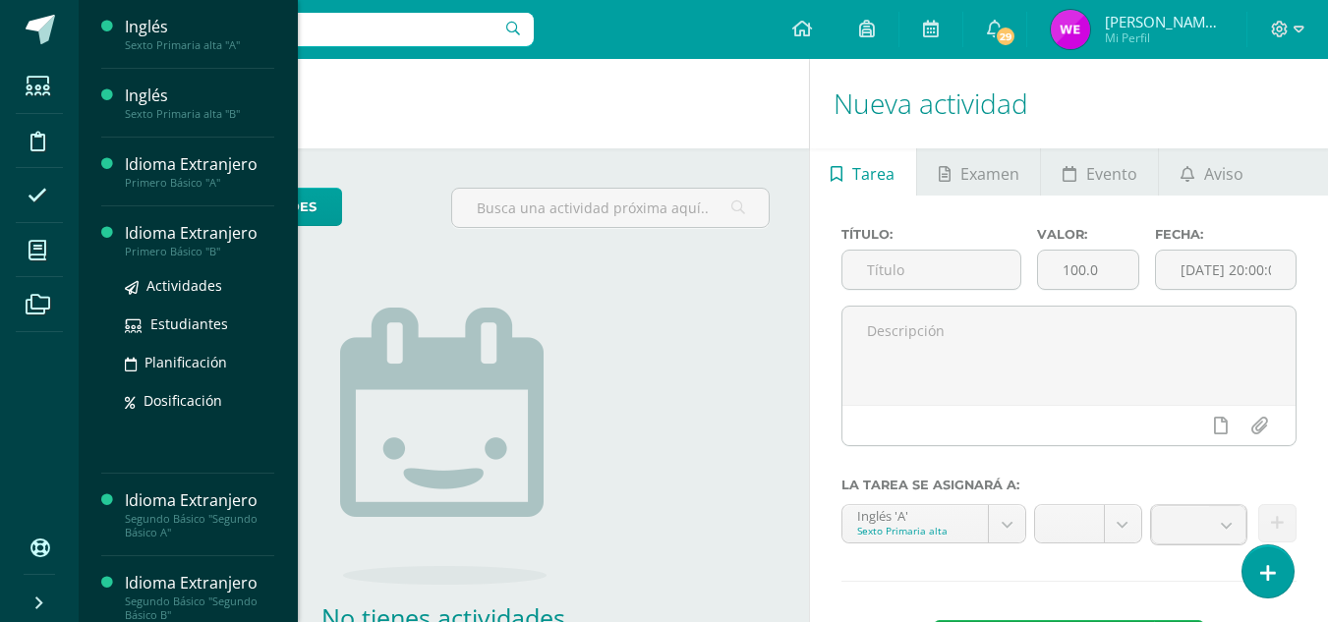
click at [200, 240] on div "Idioma Extranjero" at bounding box center [199, 233] width 149 height 23
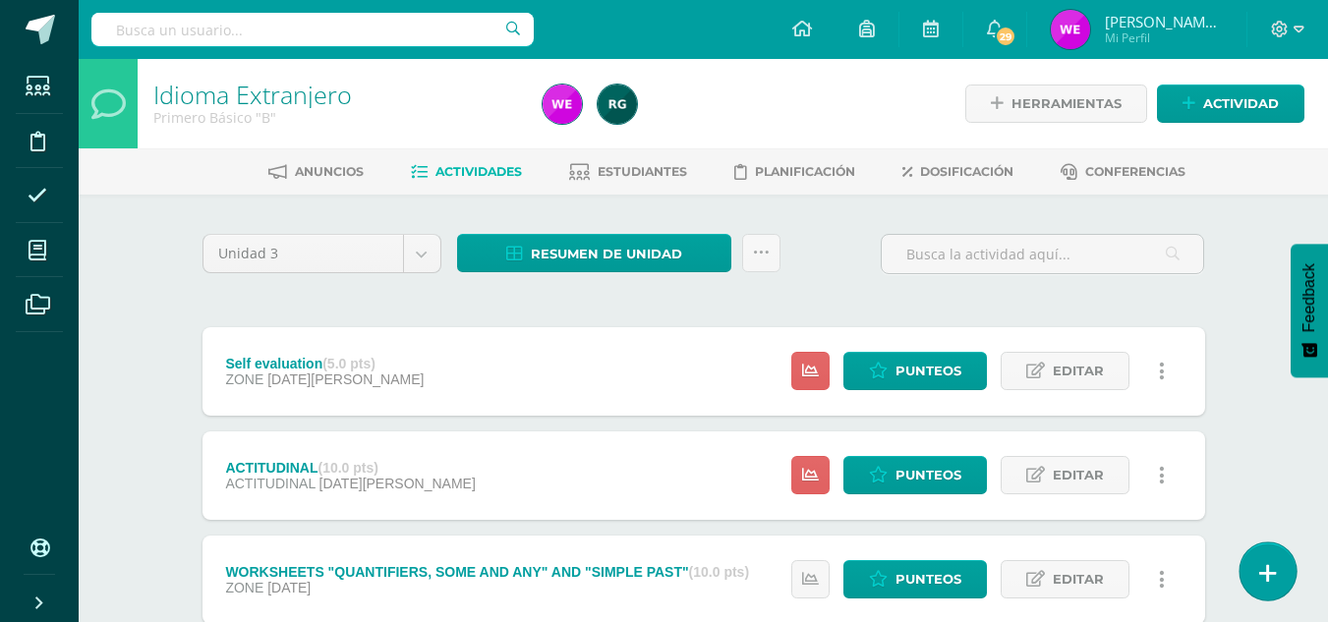
click at [1290, 562] on link at bounding box center [1268, 571] width 56 height 57
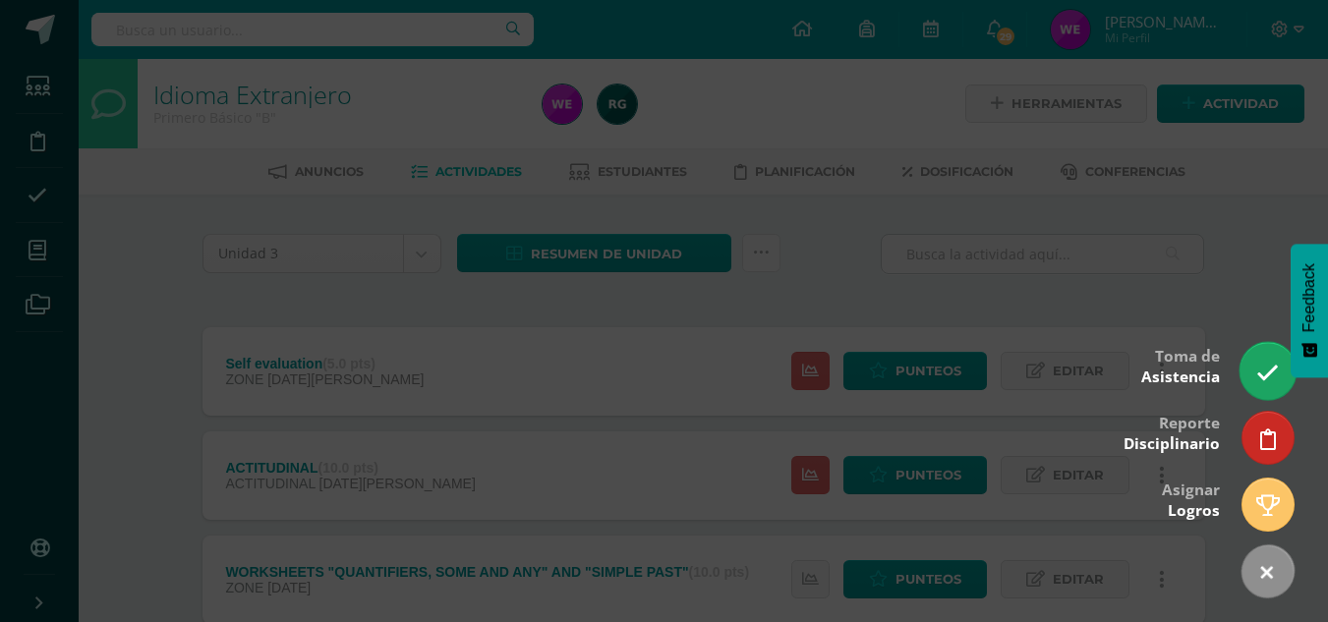
click at [1268, 368] on icon at bounding box center [1268, 373] width 23 height 23
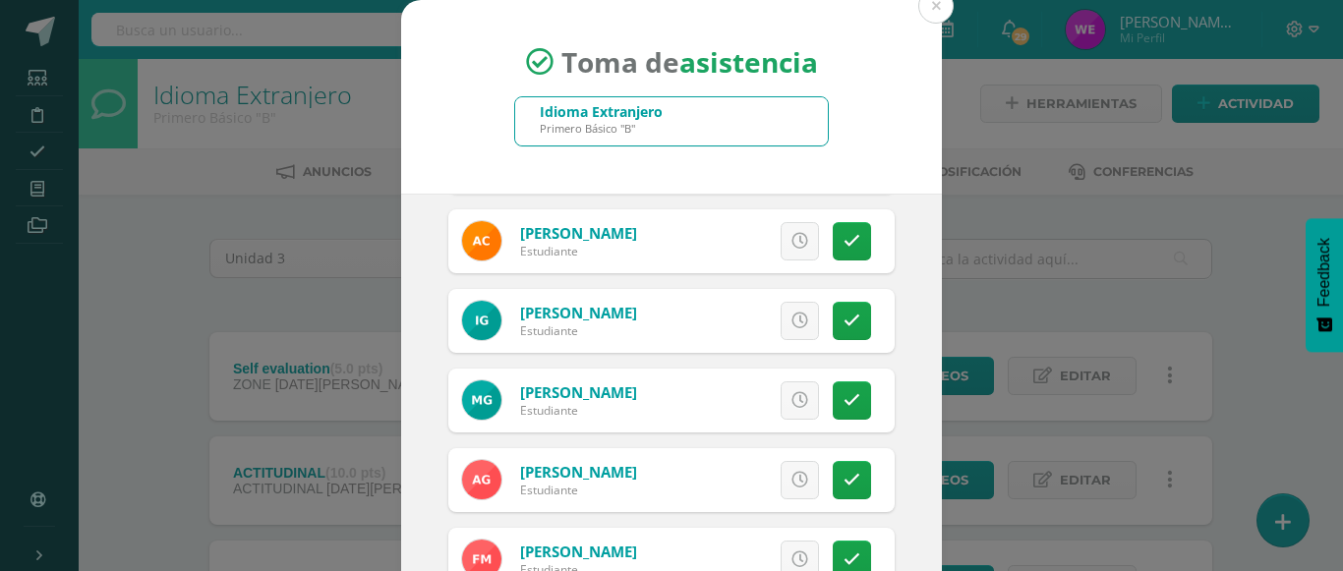
scroll to position [474, 0]
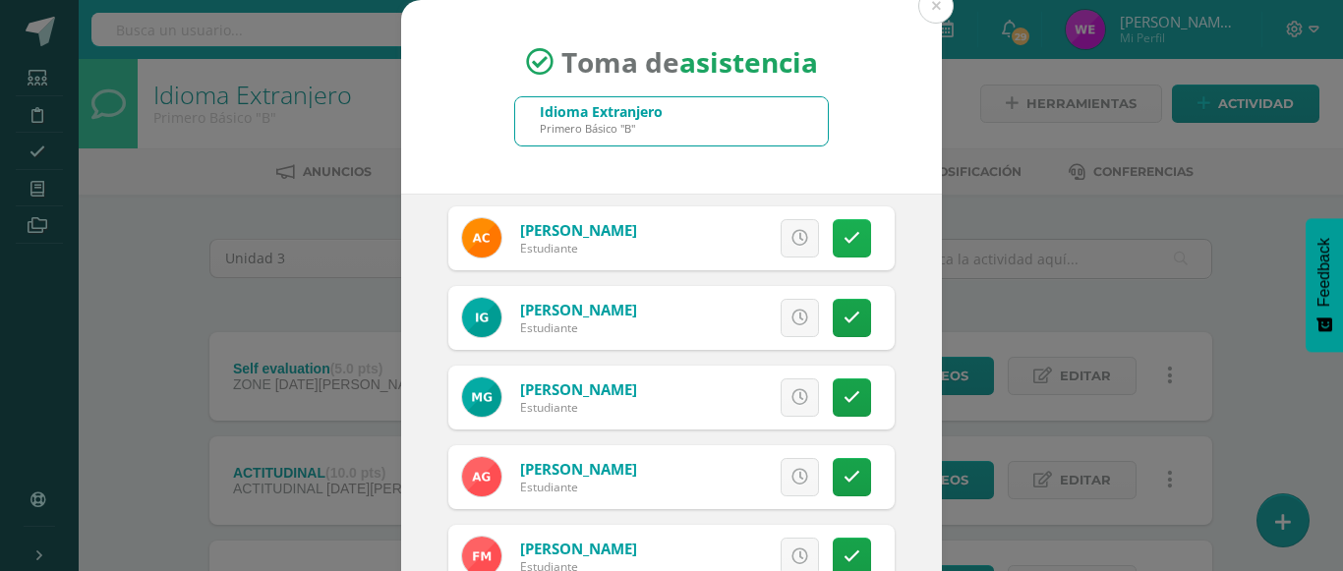
click at [844, 230] on icon at bounding box center [852, 238] width 17 height 17
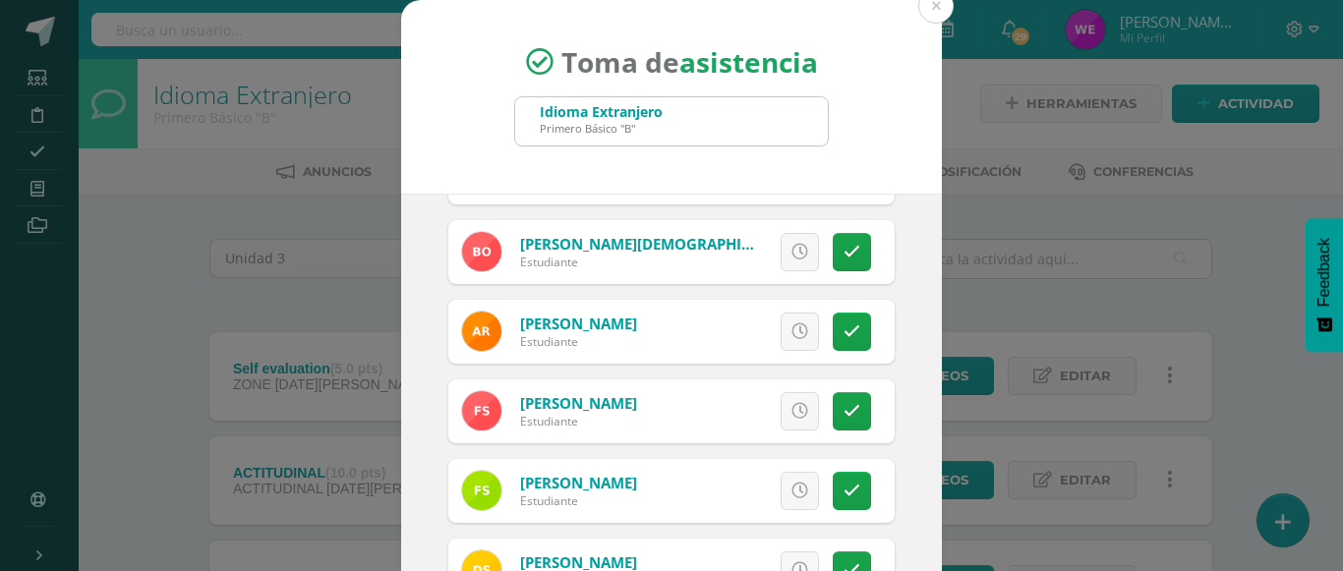
scroll to position [1417, 0]
click at [844, 255] on icon at bounding box center [852, 251] width 17 height 17
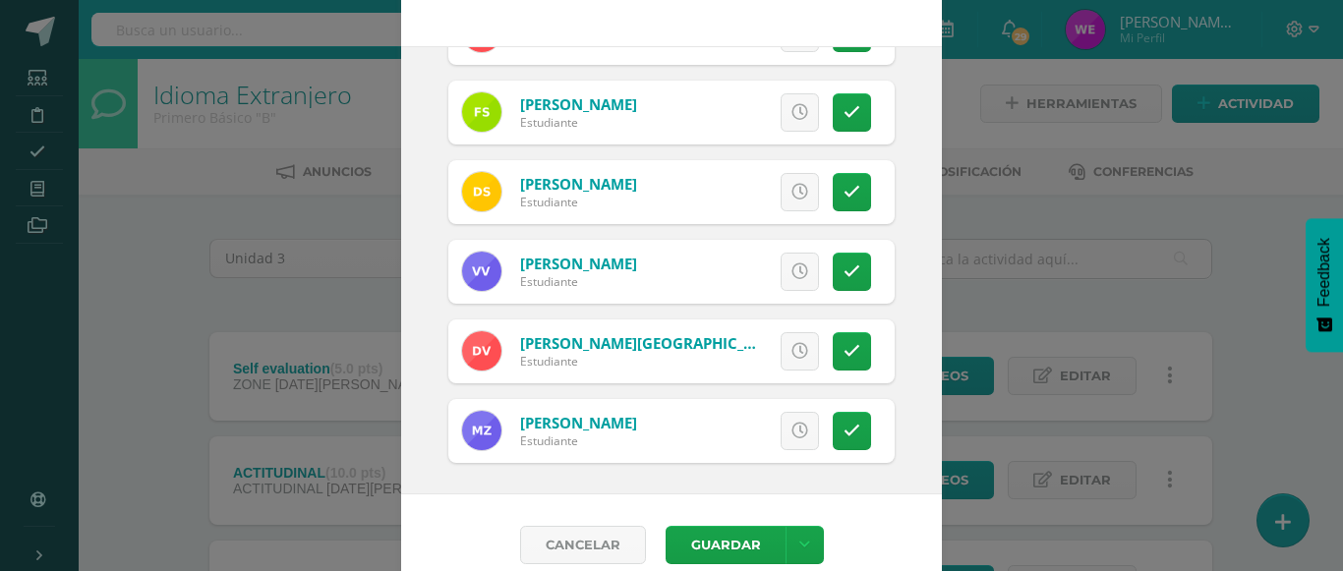
scroll to position [169, 0]
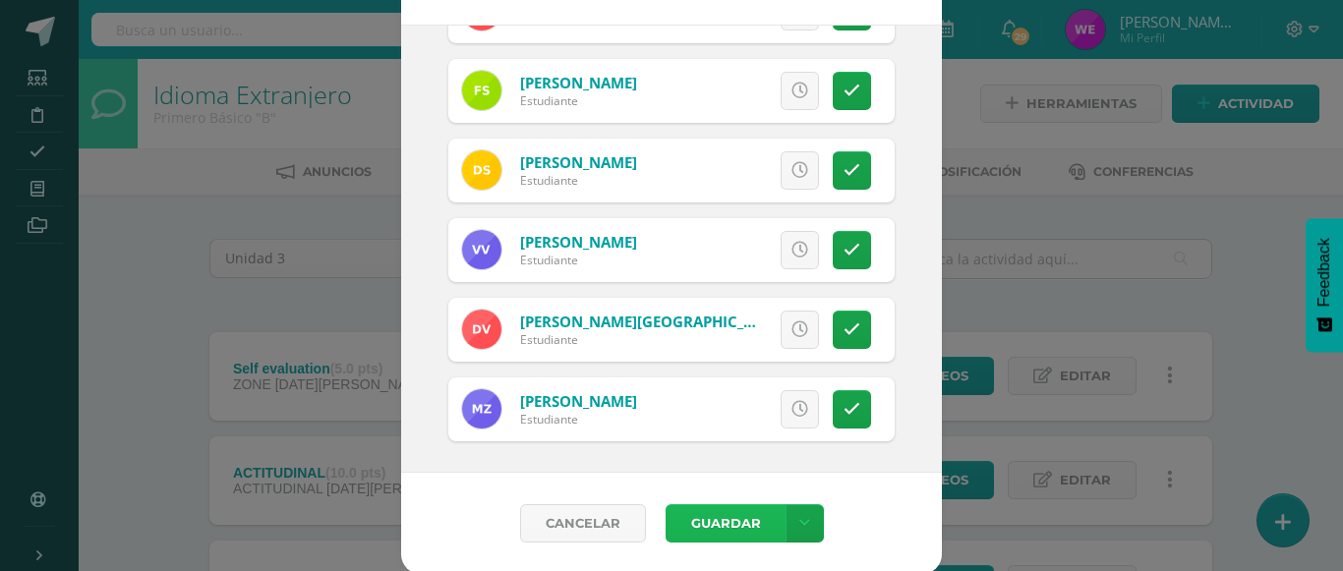
click at [754, 508] on button "Guardar" at bounding box center [726, 523] width 120 height 38
